Goal: Task Accomplishment & Management: Use online tool/utility

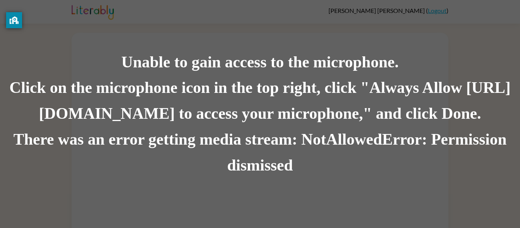
click at [262, 50] on div "Unable to gain access to the microphone." at bounding box center [260, 62] width 520 height 26
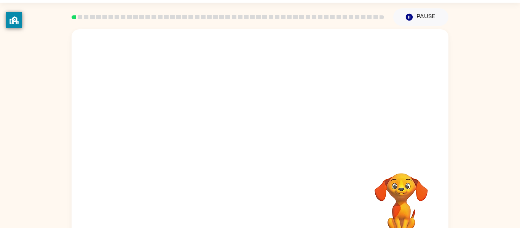
scroll to position [40, 0]
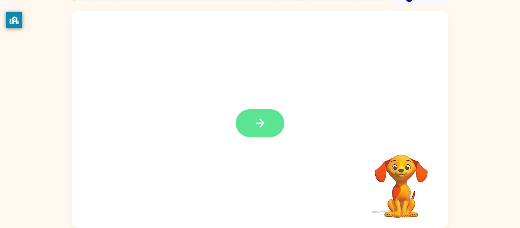
click at [271, 127] on button "button" at bounding box center [260, 123] width 49 height 28
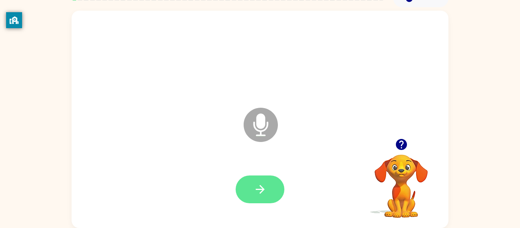
click at [277, 192] on button "button" at bounding box center [260, 189] width 49 height 28
click at [277, 192] on div at bounding box center [260, 189] width 49 height 28
click at [255, 195] on icon "button" at bounding box center [260, 189] width 13 height 13
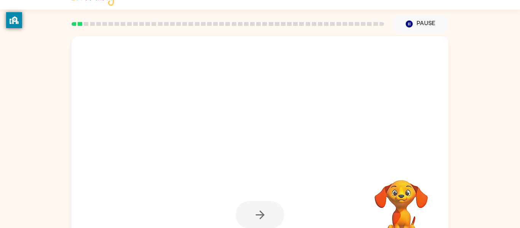
scroll to position [15, 0]
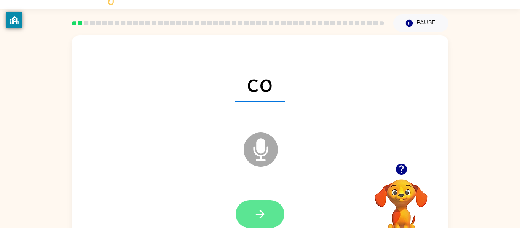
click at [273, 203] on button "button" at bounding box center [260, 214] width 49 height 28
click at [265, 212] on icon "button" at bounding box center [260, 213] width 13 height 13
click at [265, 224] on button "button" at bounding box center [260, 214] width 49 height 28
click at [252, 210] on button "button" at bounding box center [260, 214] width 49 height 28
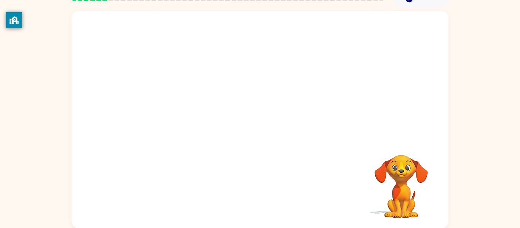
scroll to position [40, 0]
click at [252, 209] on div "Your browser must support playing .mp4 files to use Literably. Please try using…" at bounding box center [260, 119] width 377 height 217
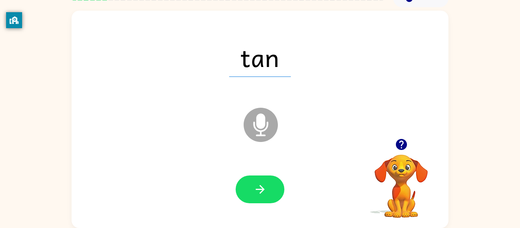
click at [253, 121] on icon at bounding box center [261, 125] width 34 height 34
click at [259, 191] on icon "button" at bounding box center [260, 189] width 13 height 13
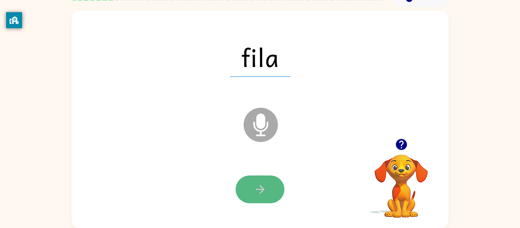
click at [257, 197] on button "button" at bounding box center [260, 189] width 49 height 28
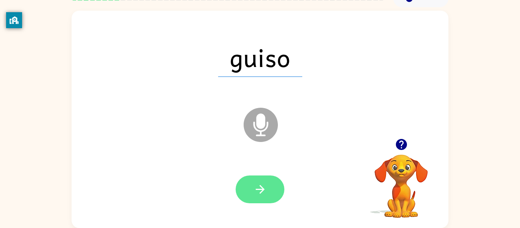
click at [257, 199] on button "button" at bounding box center [260, 189] width 49 height 28
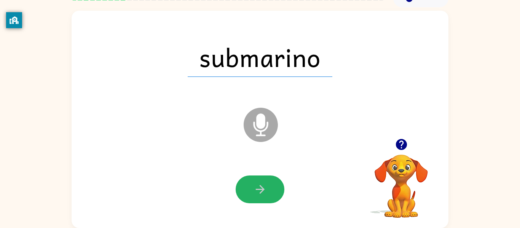
click at [257, 199] on button "button" at bounding box center [260, 189] width 49 height 28
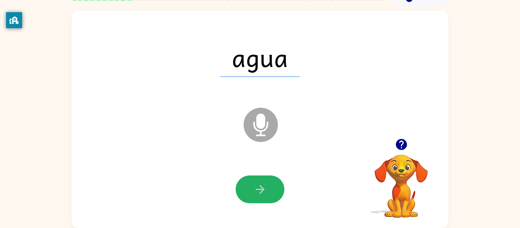
click at [257, 199] on button "button" at bounding box center [260, 189] width 49 height 28
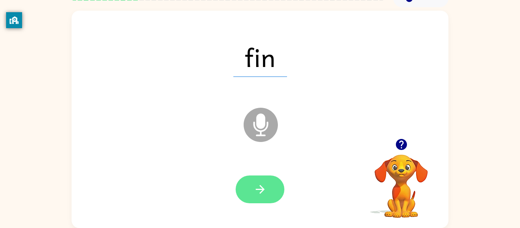
click at [259, 199] on button "button" at bounding box center [260, 189] width 49 height 28
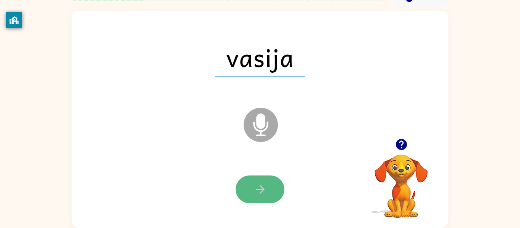
click at [258, 195] on icon "button" at bounding box center [260, 189] width 13 height 13
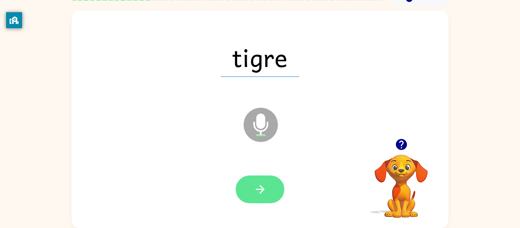
click at [260, 194] on icon "button" at bounding box center [260, 189] width 13 height 13
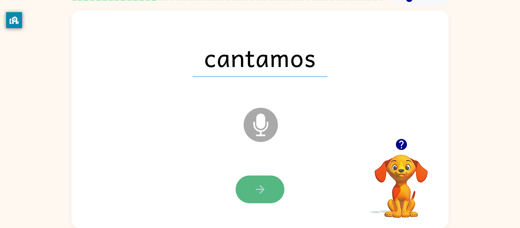
click at [260, 194] on icon "button" at bounding box center [260, 189] width 13 height 13
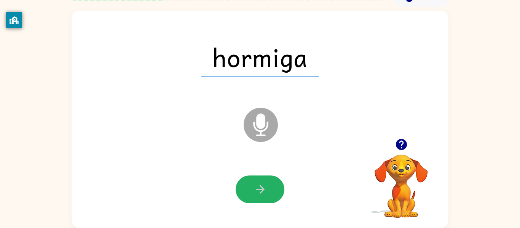
click at [260, 194] on icon "button" at bounding box center [260, 189] width 13 height 13
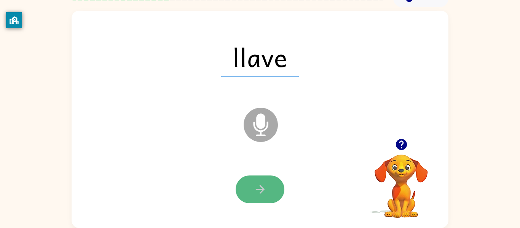
click at [260, 195] on icon "button" at bounding box center [260, 189] width 13 height 13
click at [260, 196] on button "button" at bounding box center [260, 189] width 49 height 28
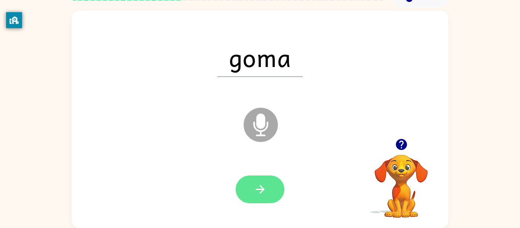
click at [260, 197] on button "button" at bounding box center [260, 189] width 49 height 28
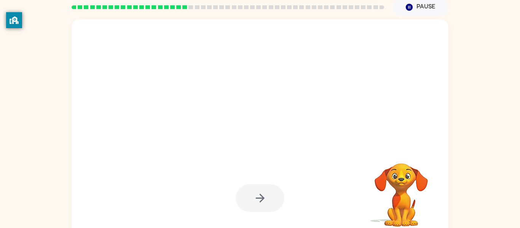
scroll to position [32, 0]
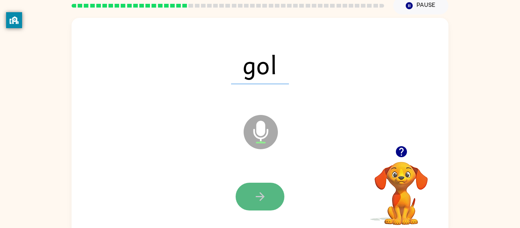
click at [261, 200] on icon "button" at bounding box center [260, 196] width 13 height 13
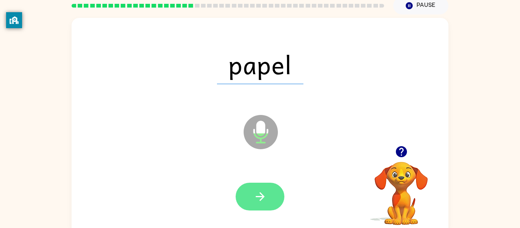
click at [271, 209] on button "button" at bounding box center [260, 197] width 49 height 28
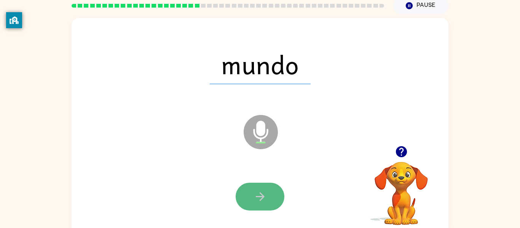
click at [268, 198] on button "button" at bounding box center [260, 197] width 49 height 28
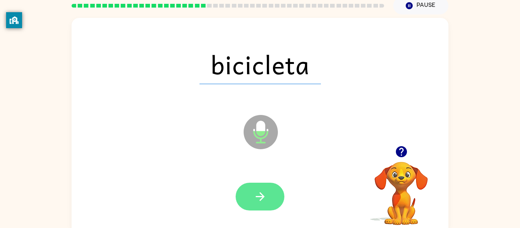
click at [269, 200] on button "button" at bounding box center [260, 197] width 49 height 28
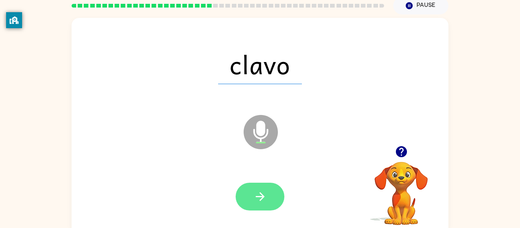
click at [267, 200] on button "button" at bounding box center [260, 197] width 49 height 28
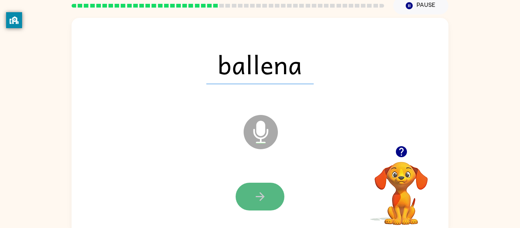
click at [268, 200] on button "button" at bounding box center [260, 197] width 49 height 28
click at [276, 197] on button "button" at bounding box center [260, 197] width 49 height 28
click at [260, 193] on icon "button" at bounding box center [259, 196] width 9 height 9
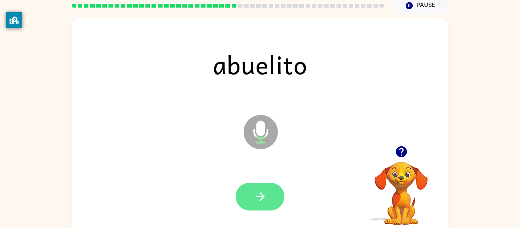
click at [252, 199] on button "button" at bounding box center [260, 197] width 49 height 28
click at [252, 199] on div at bounding box center [260, 197] width 49 height 28
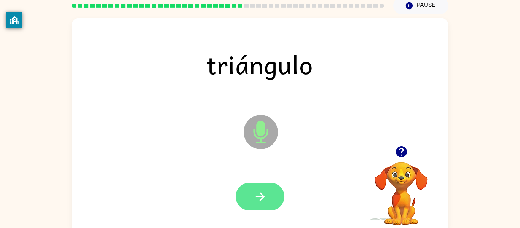
click at [266, 209] on button "button" at bounding box center [260, 197] width 49 height 28
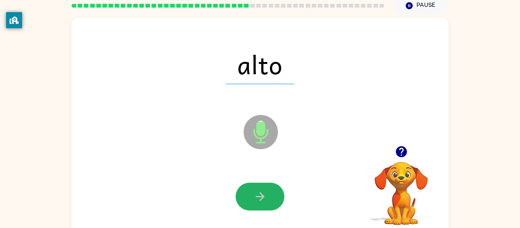
click at [266, 209] on button "button" at bounding box center [260, 197] width 49 height 28
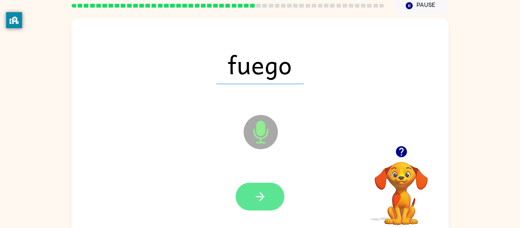
click at [261, 193] on icon "button" at bounding box center [259, 196] width 9 height 9
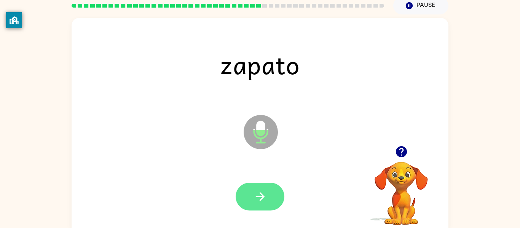
click at [268, 188] on button "button" at bounding box center [260, 197] width 49 height 28
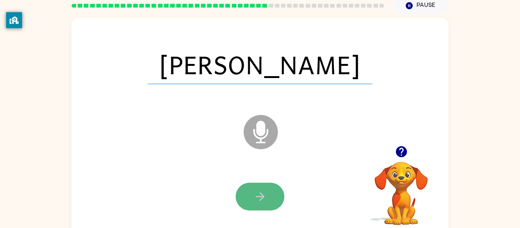
click at [266, 192] on icon "button" at bounding box center [260, 196] width 13 height 13
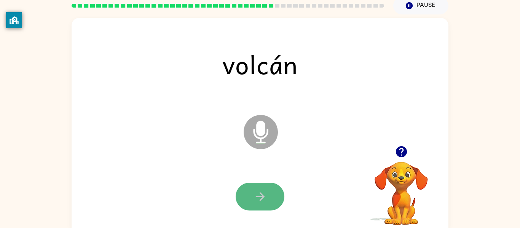
click at [255, 204] on button "button" at bounding box center [260, 197] width 49 height 28
click at [263, 205] on button "button" at bounding box center [260, 197] width 49 height 28
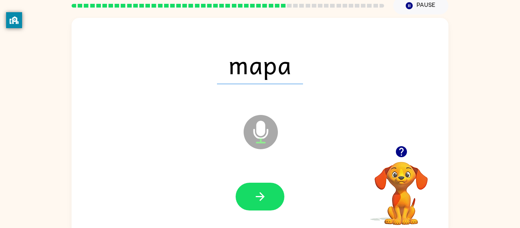
click at [263, 205] on button "button" at bounding box center [260, 197] width 49 height 28
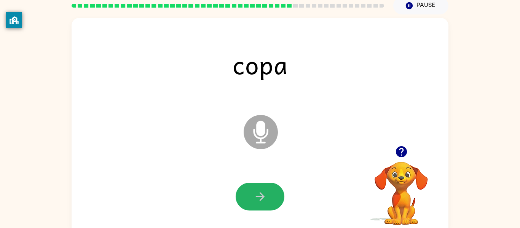
click at [263, 205] on button "button" at bounding box center [260, 197] width 49 height 28
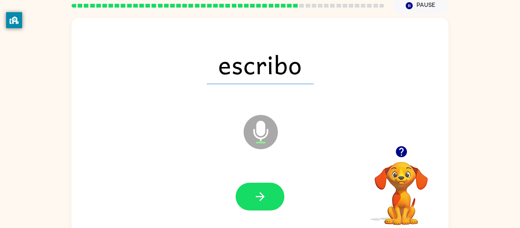
click at [263, 205] on button "button" at bounding box center [260, 197] width 49 height 28
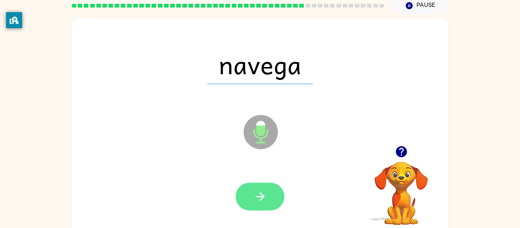
click at [260, 199] on icon "button" at bounding box center [259, 196] width 9 height 9
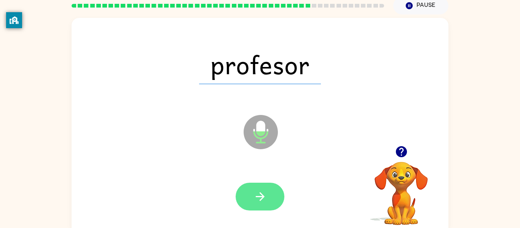
click at [261, 204] on button "button" at bounding box center [260, 197] width 49 height 28
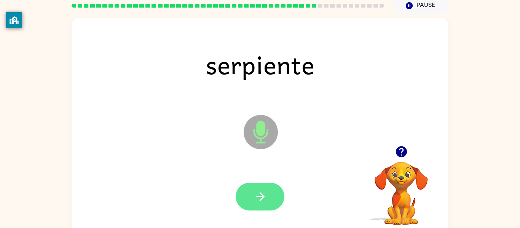
click at [262, 206] on button "button" at bounding box center [260, 197] width 49 height 28
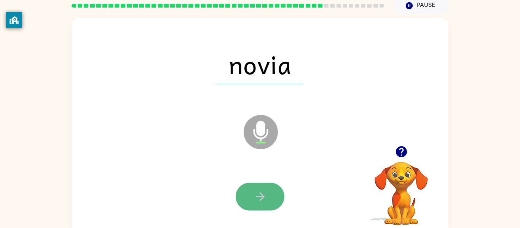
click at [254, 205] on button "button" at bounding box center [260, 197] width 49 height 28
click at [266, 198] on icon "button" at bounding box center [260, 196] width 13 height 13
click at [267, 199] on button "button" at bounding box center [260, 197] width 49 height 28
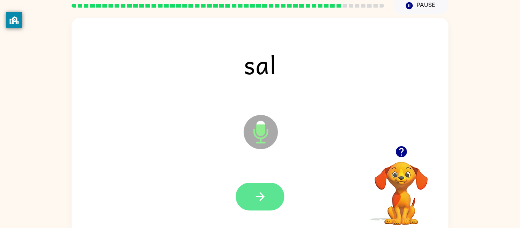
click at [266, 197] on icon "button" at bounding box center [260, 196] width 13 height 13
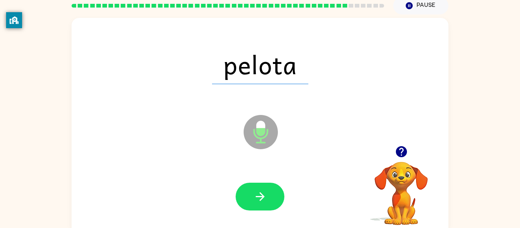
click at [266, 197] on icon "button" at bounding box center [260, 196] width 13 height 13
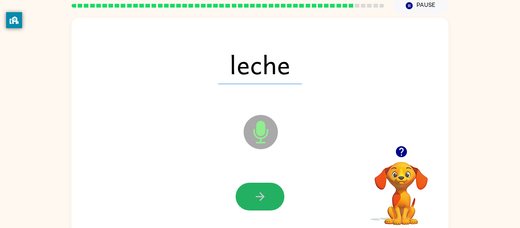
click at [266, 197] on icon "button" at bounding box center [260, 196] width 13 height 13
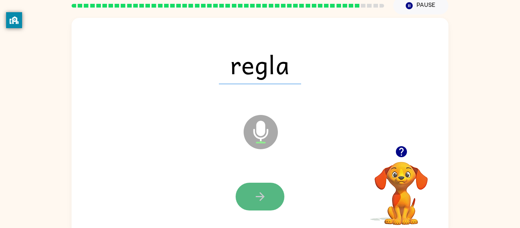
click at [266, 198] on icon "button" at bounding box center [260, 196] width 13 height 13
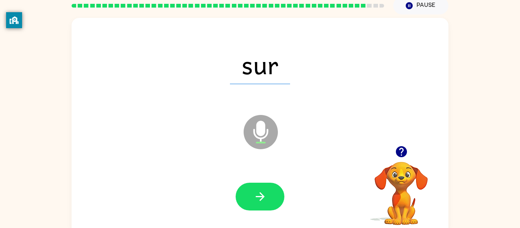
click at [266, 198] on icon "button" at bounding box center [260, 196] width 13 height 13
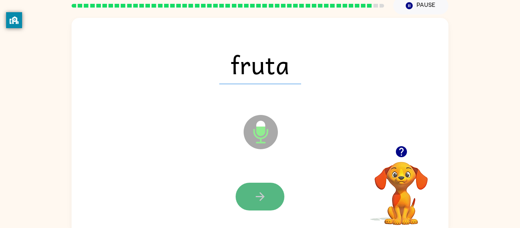
click at [266, 198] on button "button" at bounding box center [260, 197] width 49 height 28
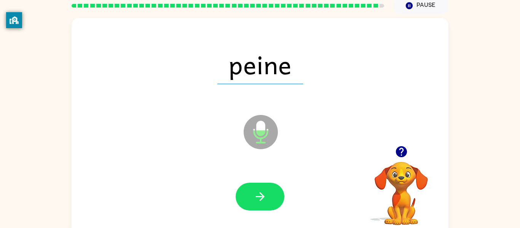
click at [266, 198] on button "button" at bounding box center [260, 197] width 49 height 28
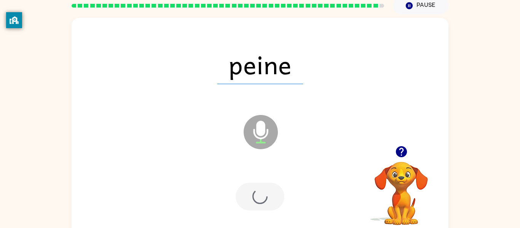
click at [267, 200] on div at bounding box center [260, 197] width 49 height 28
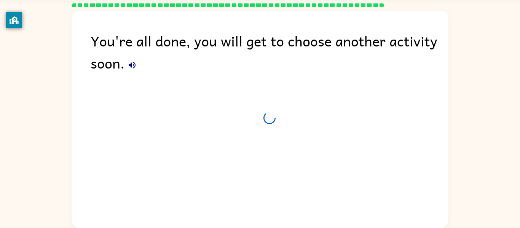
scroll to position [26, 0]
